Goal: Task Accomplishment & Management: Manage account settings

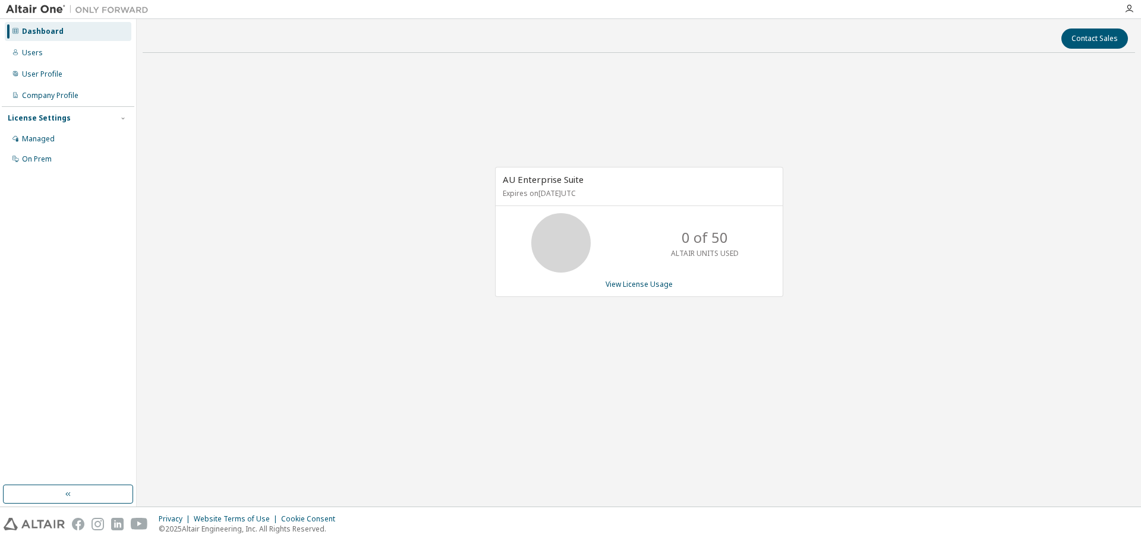
click at [355, 213] on div "AU Enterprise Suite Expires on [DATE] UTC 0 of 50 ALTAIR UNITS USED View Licens…" at bounding box center [639, 238] width 992 height 352
click at [627, 285] on link "View License Usage" at bounding box center [638, 284] width 67 height 10
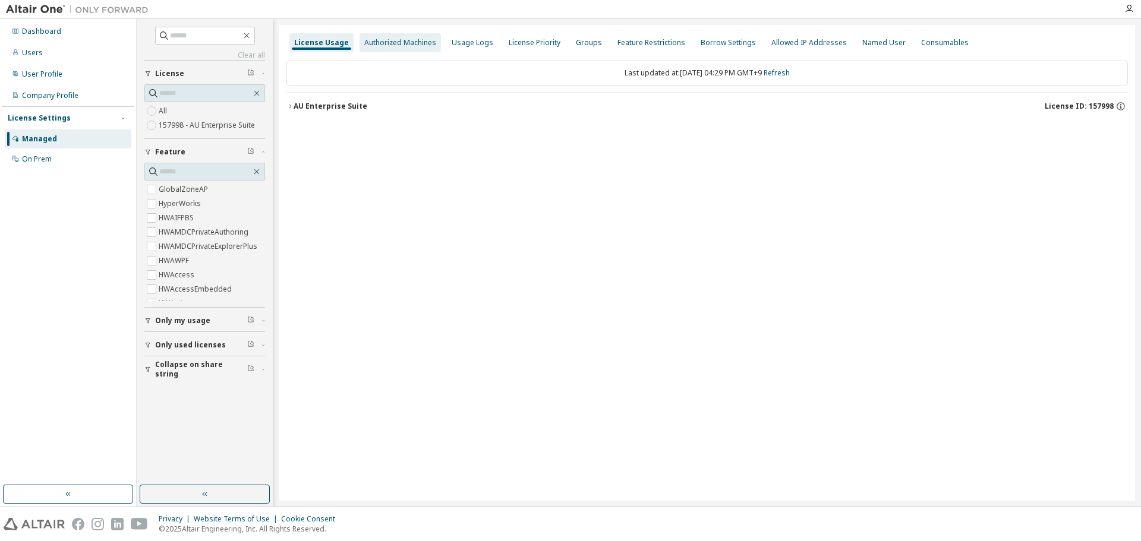
click at [397, 43] on div "Authorized Machines" at bounding box center [400, 43] width 72 height 10
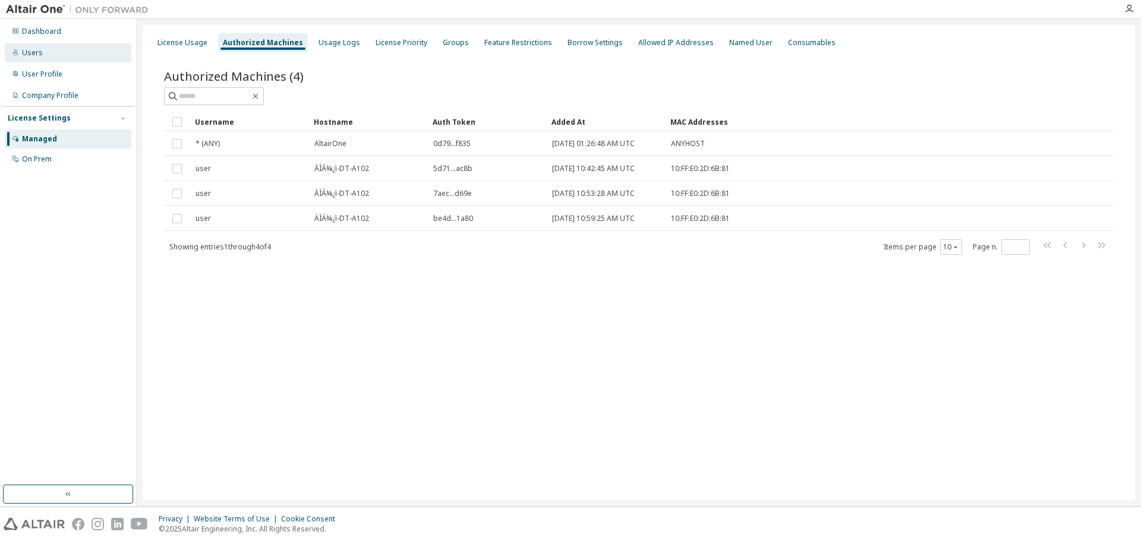
click at [30, 56] on div "Users" at bounding box center [32, 53] width 21 height 10
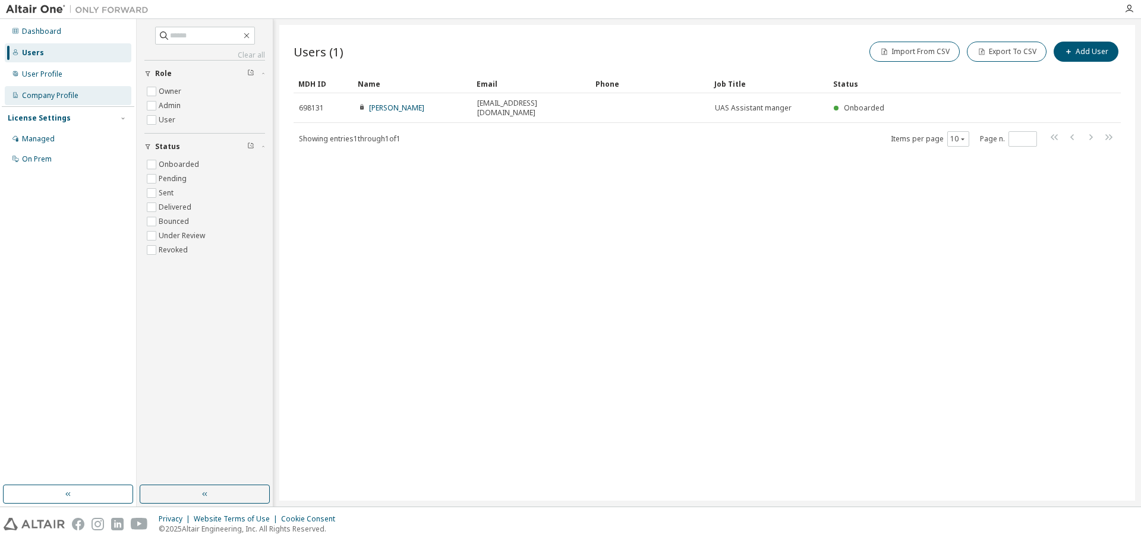
click at [34, 97] on div "Company Profile" at bounding box center [50, 96] width 56 height 10
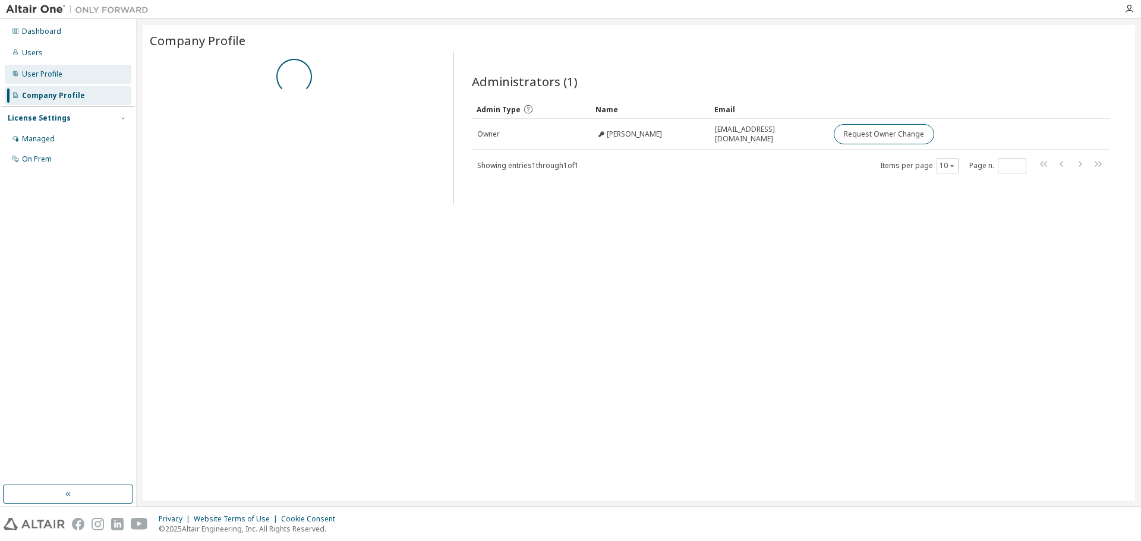
click at [39, 77] on div "User Profile" at bounding box center [42, 75] width 40 height 10
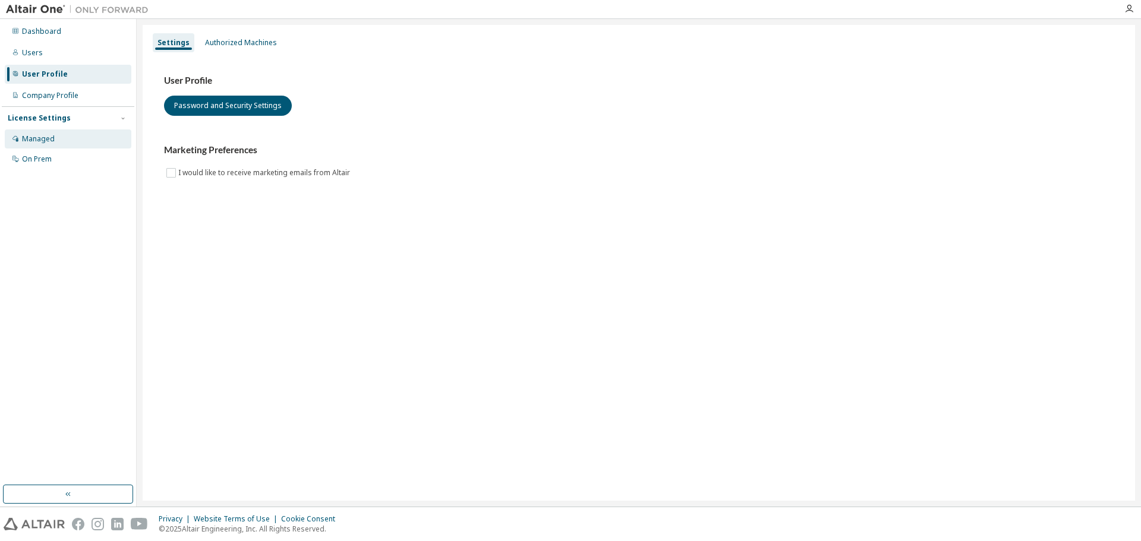
click at [36, 130] on div "Managed" at bounding box center [68, 139] width 127 height 19
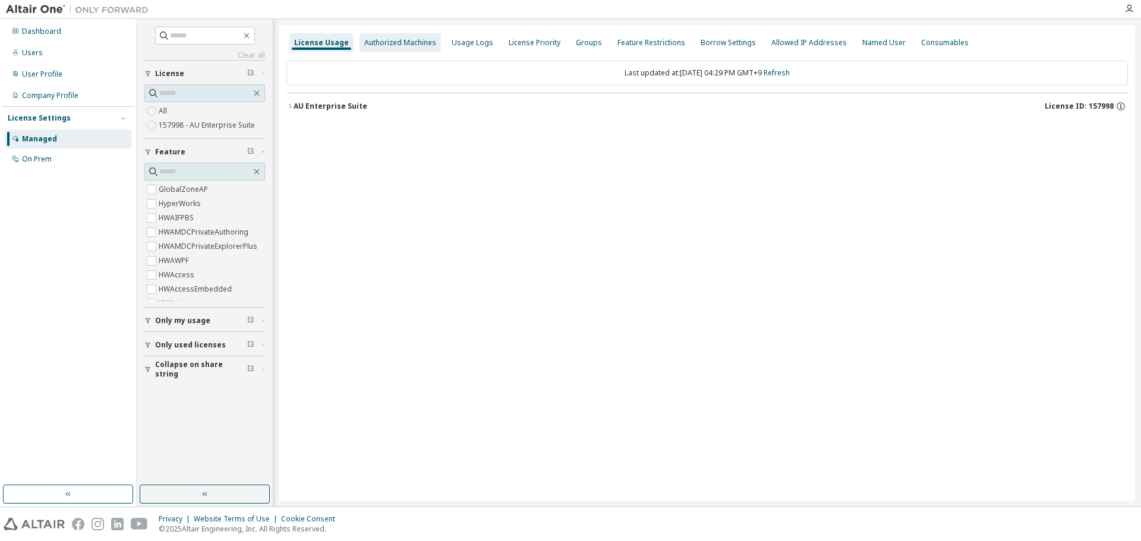
click at [424, 44] on div "Authorized Machines" at bounding box center [400, 43] width 72 height 10
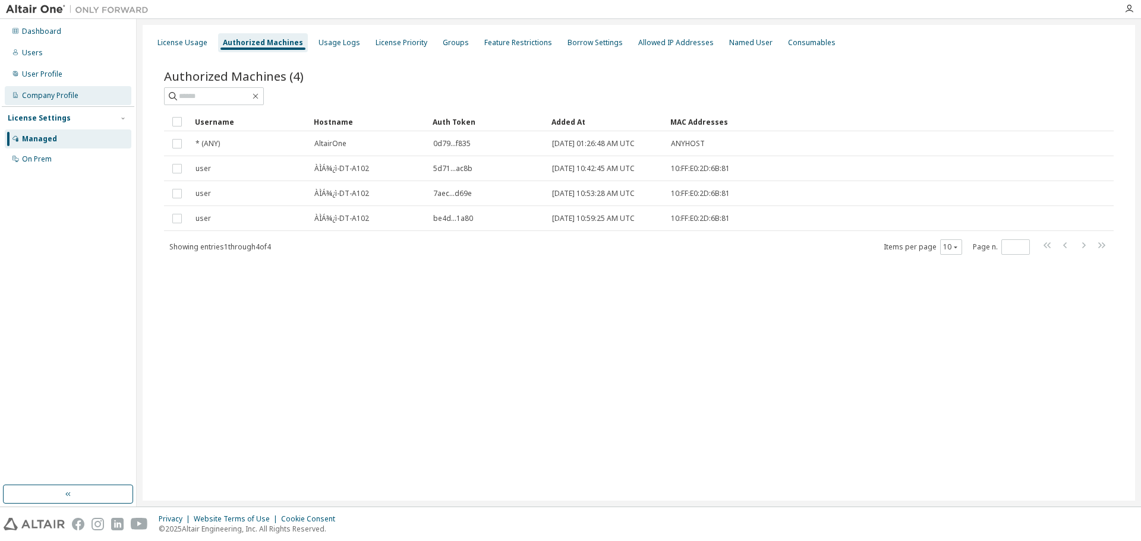
click at [45, 97] on div "Company Profile" at bounding box center [50, 96] width 56 height 10
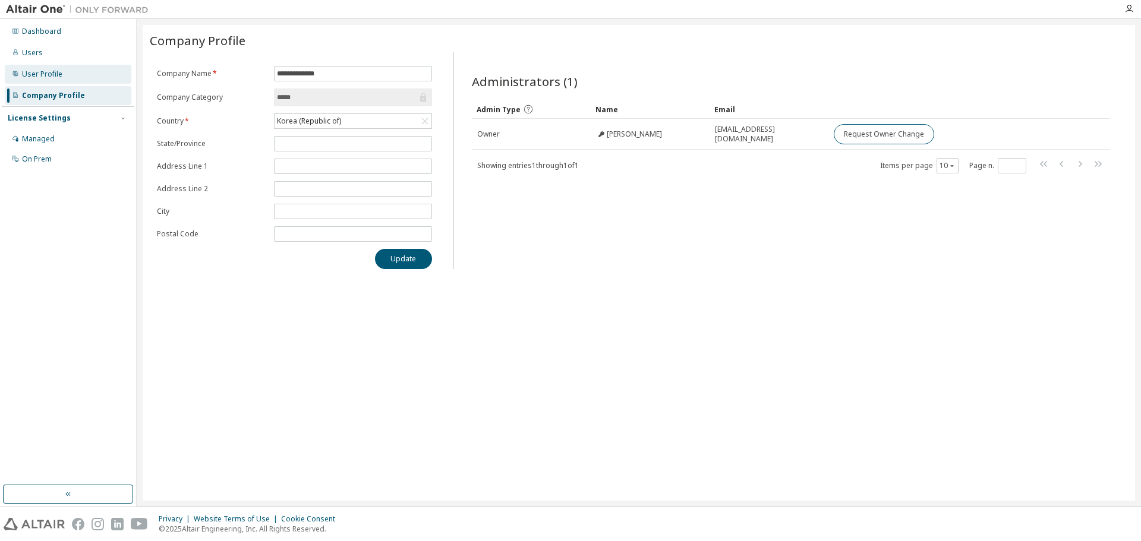
click at [41, 74] on div "User Profile" at bounding box center [42, 75] width 40 height 10
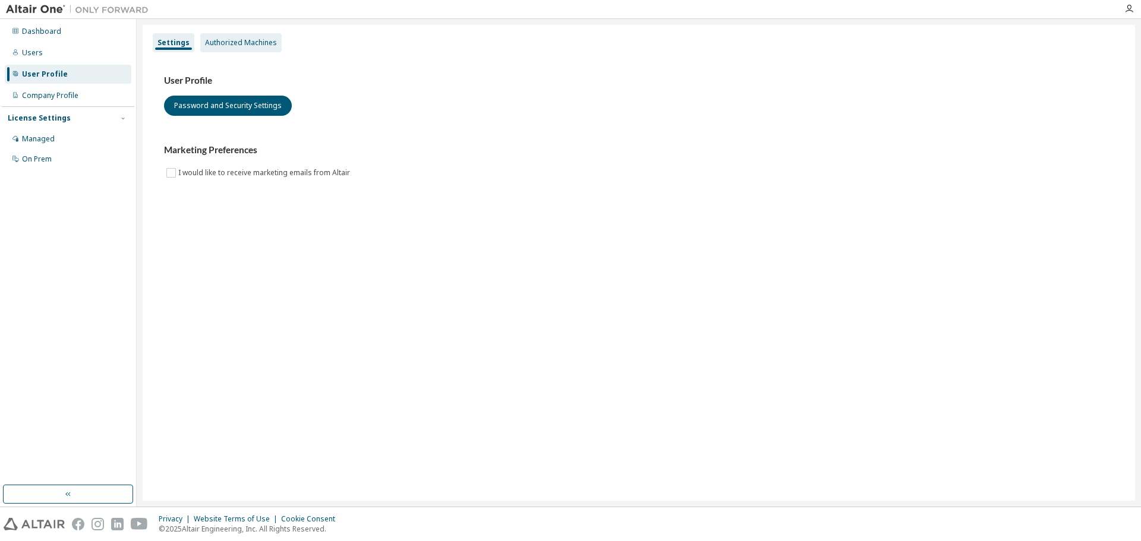
click at [247, 45] on div "Authorized Machines" at bounding box center [241, 43] width 72 height 10
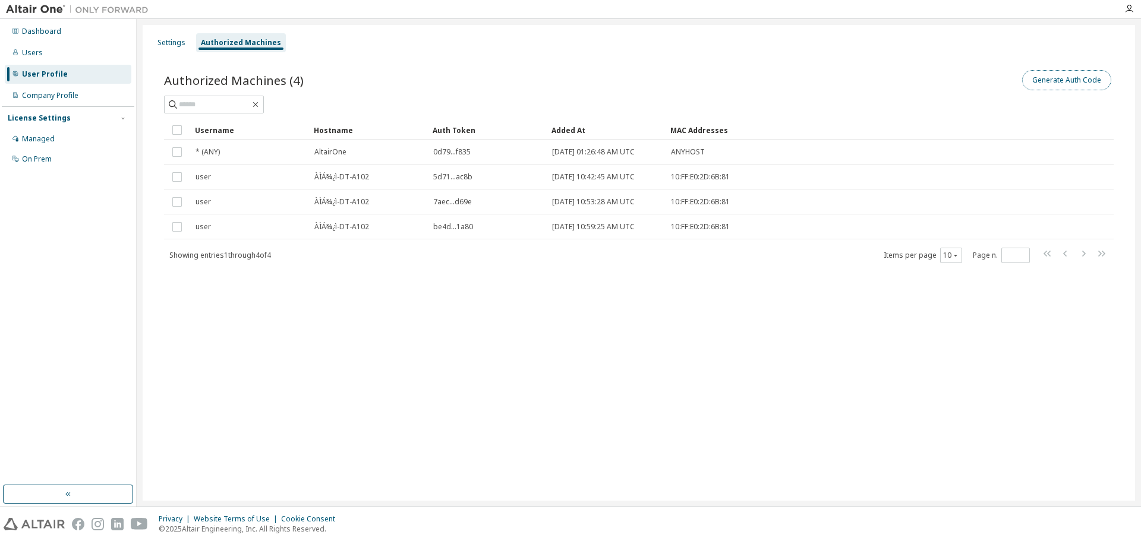
click at [1058, 85] on button "Generate Auth Code" at bounding box center [1066, 80] width 89 height 20
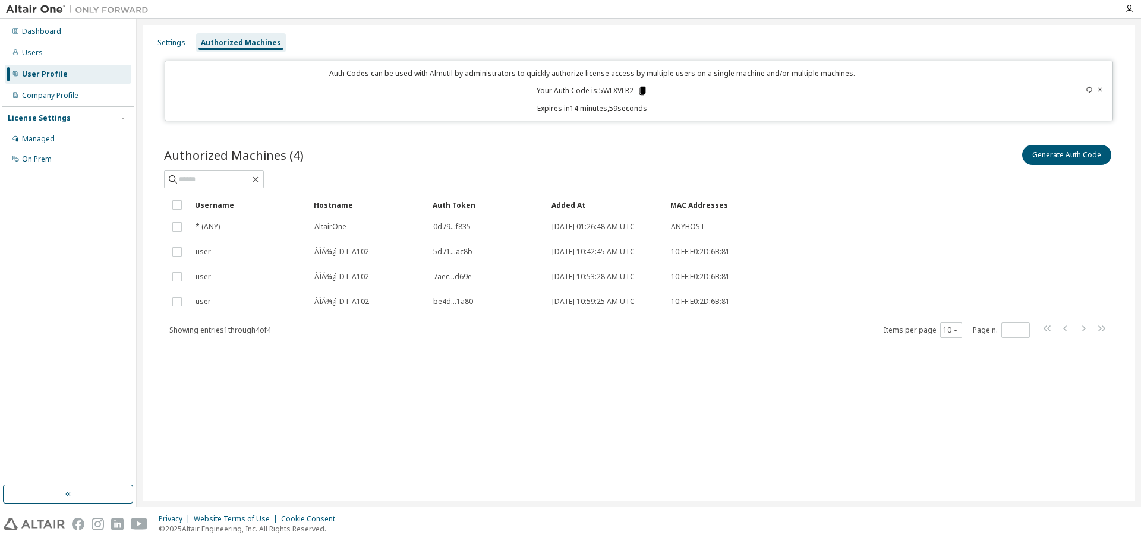
click at [645, 92] on icon at bounding box center [642, 91] width 7 height 8
